Goal: Transaction & Acquisition: Purchase product/service

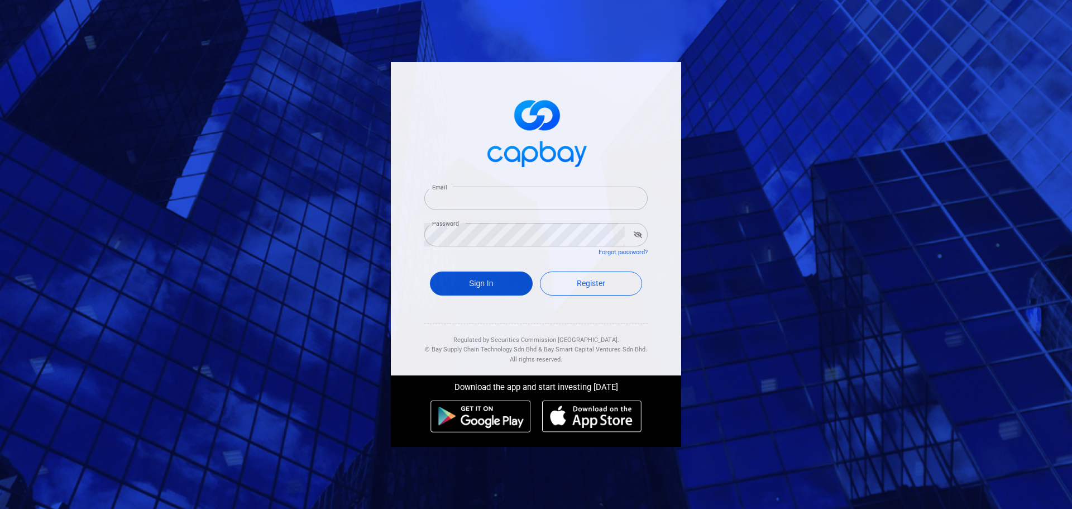
type input "[EMAIL_ADDRESS][DOMAIN_NAME]"
click at [488, 280] on button "Sign In" at bounding box center [481, 283] width 103 height 24
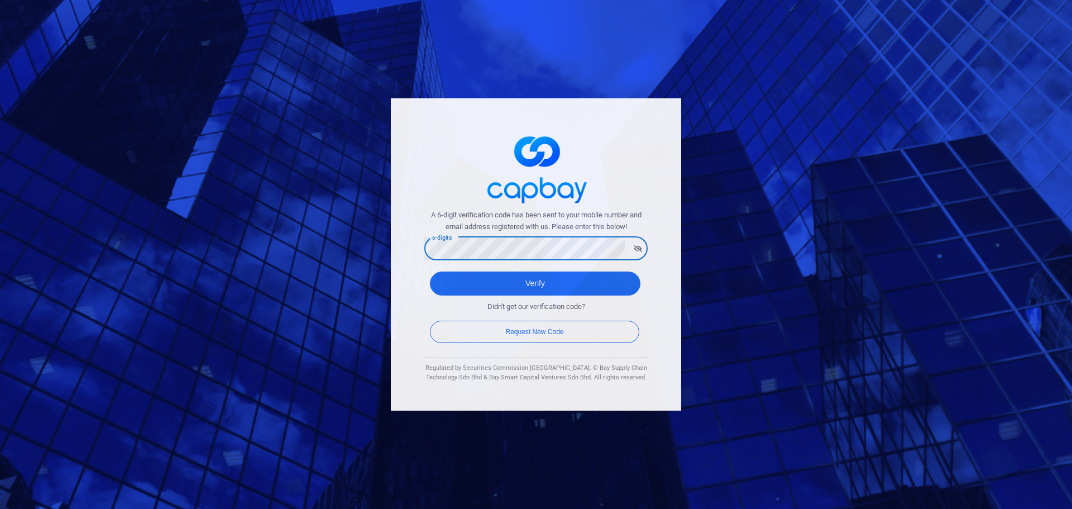
click at [430, 271] on button "Verify" at bounding box center [535, 283] width 210 height 24
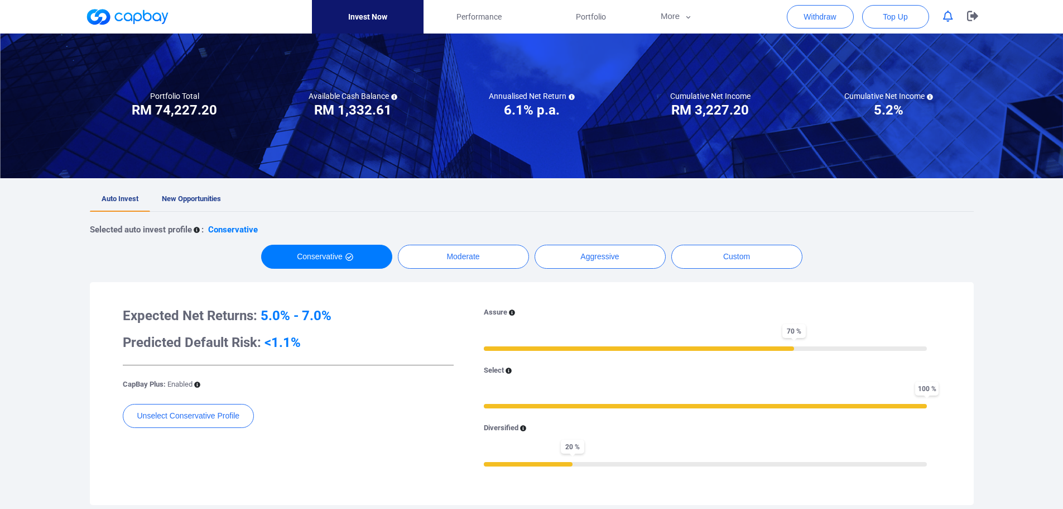
scroll to position [112, 0]
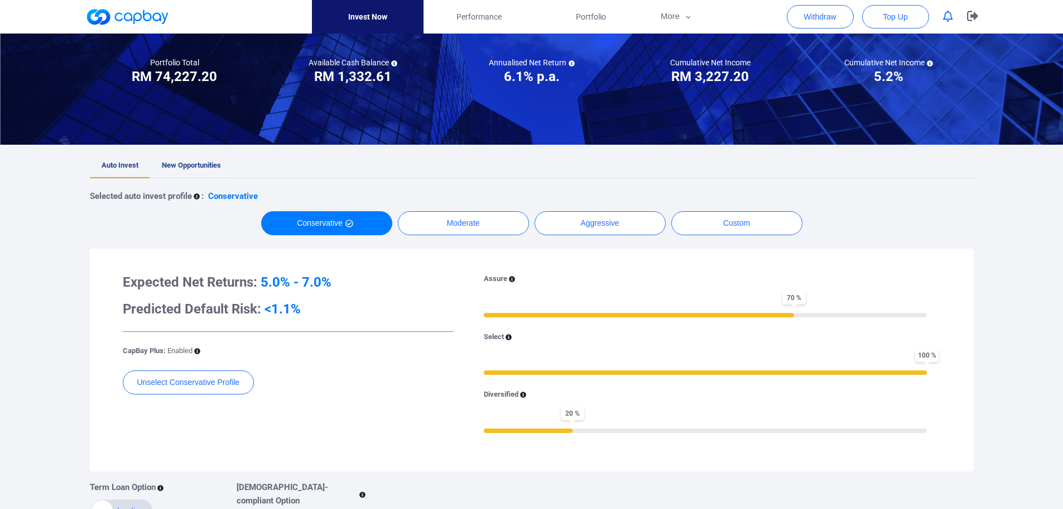
click at [194, 165] on span "New Opportunities" at bounding box center [191, 165] width 59 height 8
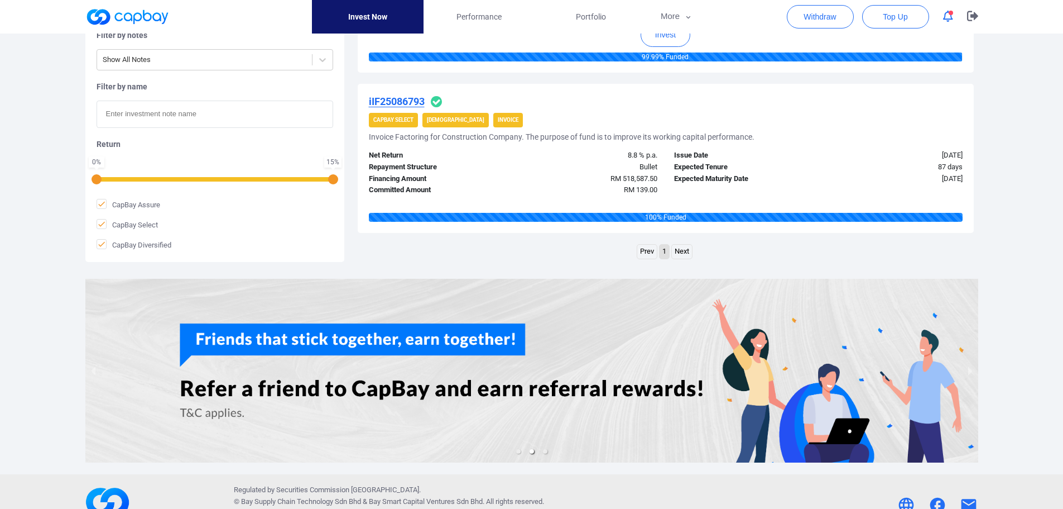
scroll to position [837, 0]
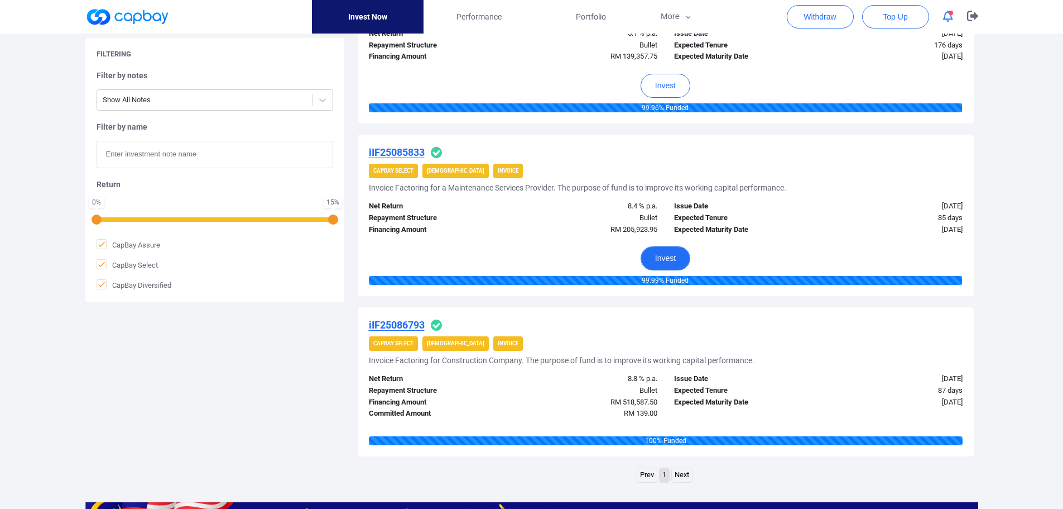
click at [679, 256] on button "Invest" at bounding box center [666, 258] width 50 height 24
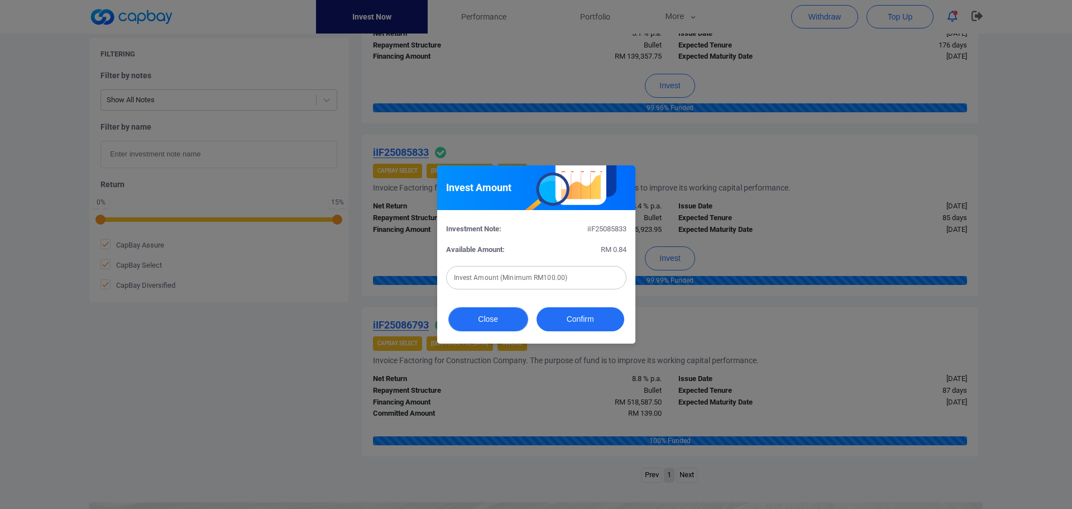
click at [507, 322] on button "Close" at bounding box center [488, 319] width 80 height 24
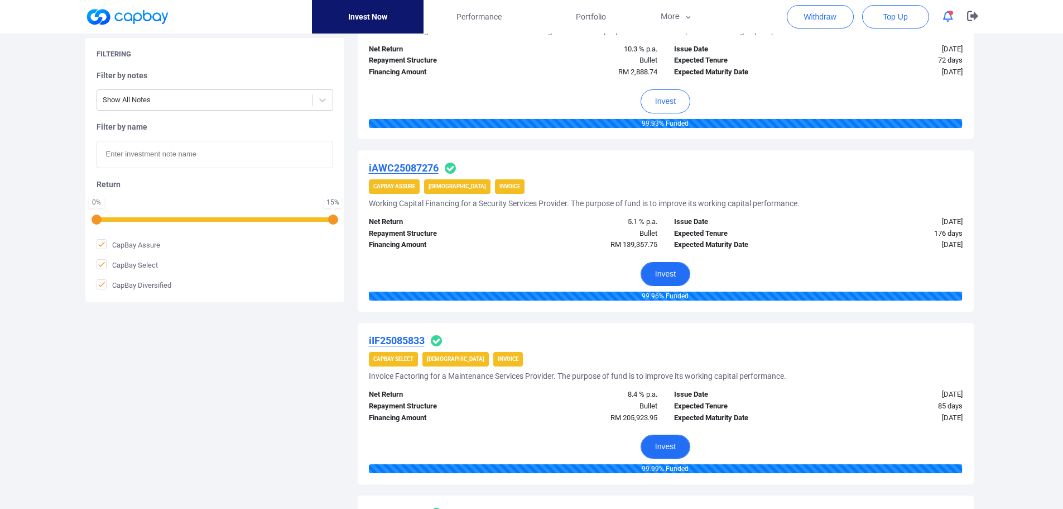
scroll to position [614, 0]
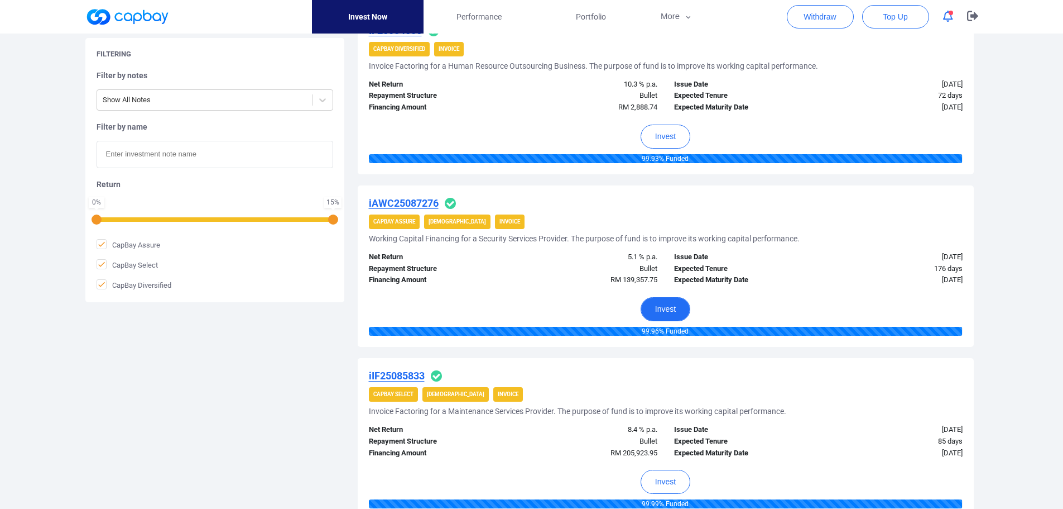
click at [676, 309] on button "Invest" at bounding box center [666, 309] width 50 height 24
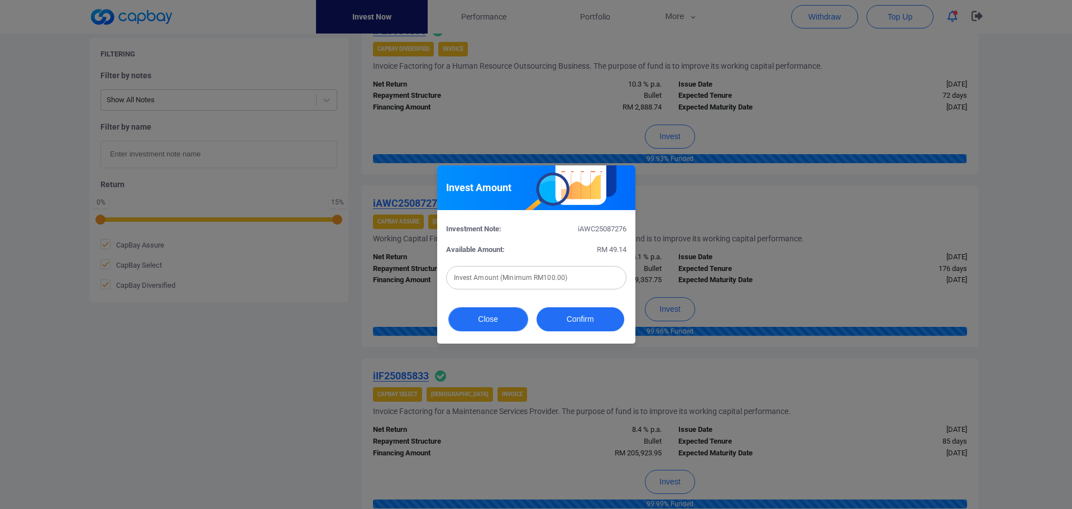
click at [500, 324] on button "Close" at bounding box center [488, 319] width 80 height 24
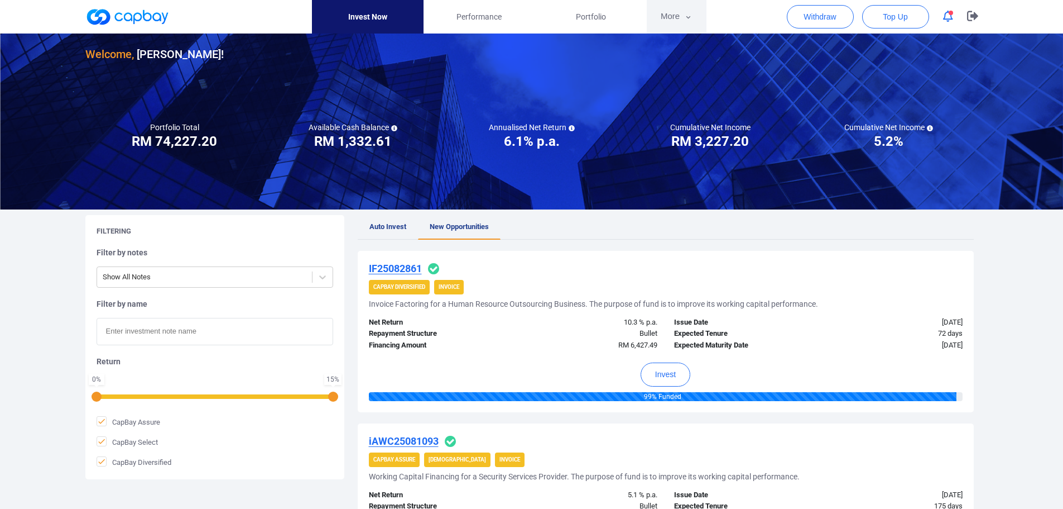
scroll to position [0, 0]
